Goal: Transaction & Acquisition: Purchase product/service

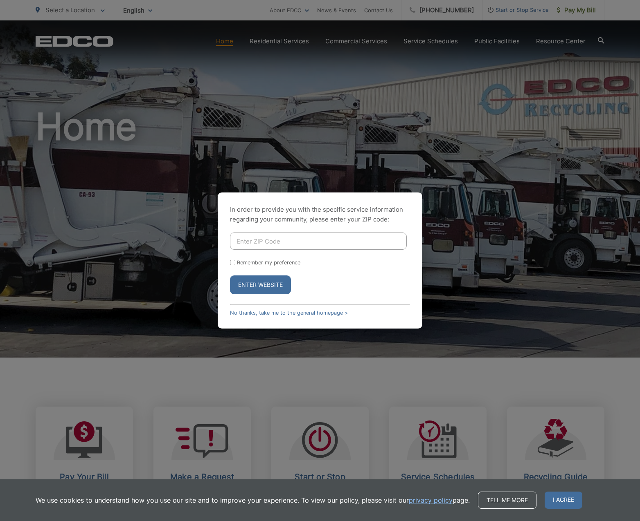
click at [276, 241] on input "Enter ZIP Code" at bounding box center [318, 241] width 177 height 17
click at [231, 263] on input "Remember my preference" at bounding box center [232, 262] width 5 height 5
checkbox input "true"
click at [258, 242] on input "Enter ZIP Code" at bounding box center [318, 241] width 177 height 17
type input "92084"
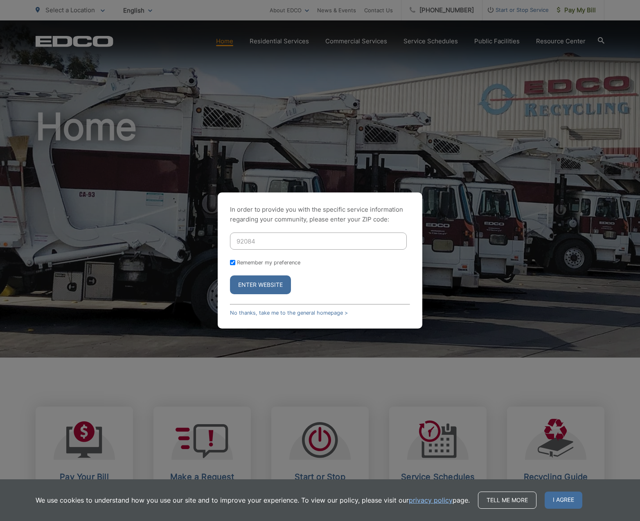
click at [264, 285] on button "Enter Website" at bounding box center [260, 285] width 61 height 19
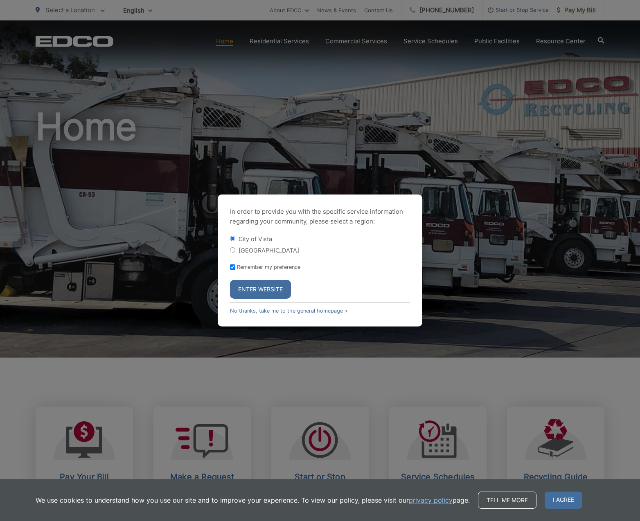
drag, startPoint x: 259, startPoint y: 291, endPoint x: 252, endPoint y: 290, distance: 7.0
click at [249, 283] on button "Enter Website" at bounding box center [260, 289] width 61 height 19
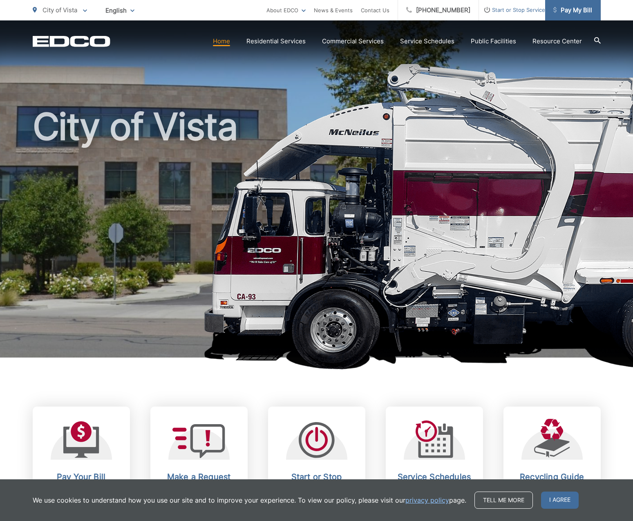
click at [572, 13] on span "Pay My Bill" at bounding box center [573, 10] width 39 height 10
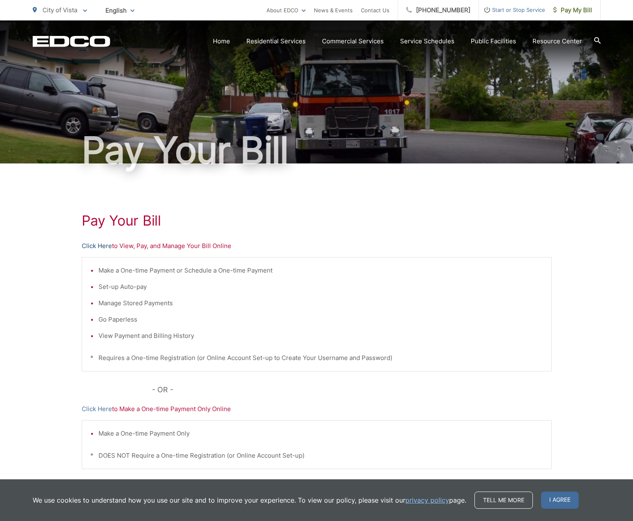
click at [105, 245] on link "Click Here" at bounding box center [97, 246] width 30 height 10
